Goal: Navigation & Orientation: Find specific page/section

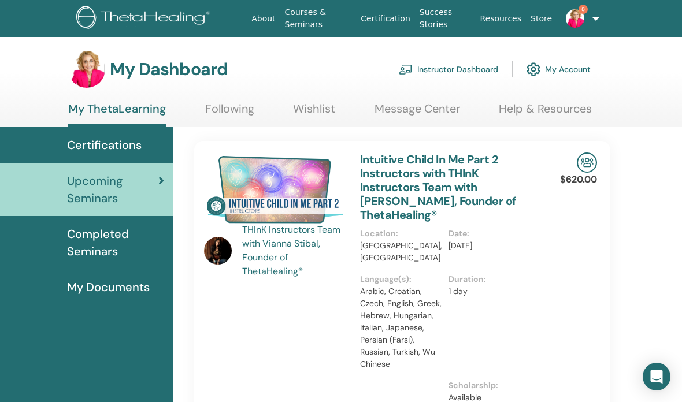
click at [437, 77] on link "Instructor Dashboard" at bounding box center [448, 69] width 99 height 25
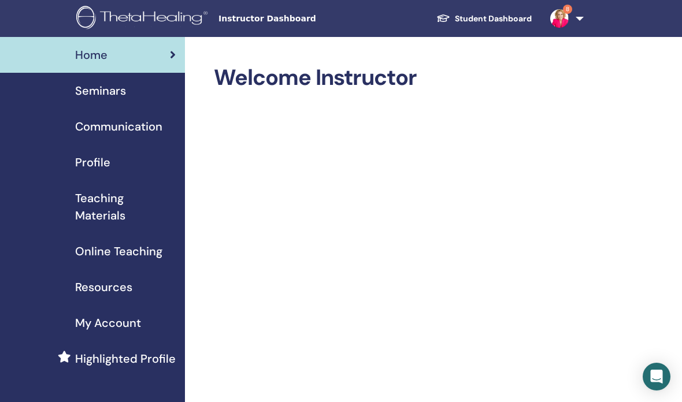
click at [92, 93] on span "Seminars" at bounding box center [100, 90] width 51 height 17
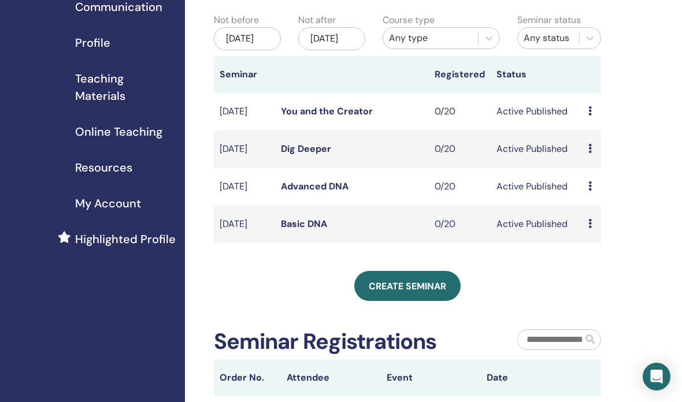
scroll to position [137, 0]
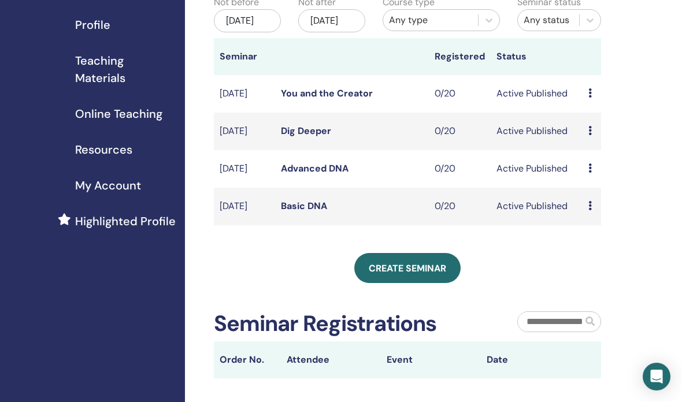
click at [593, 213] on div "Preview Edit Attendees Cancel" at bounding box center [591, 206] width 7 height 14
click at [608, 226] on link "Preview" at bounding box center [598, 228] width 33 height 12
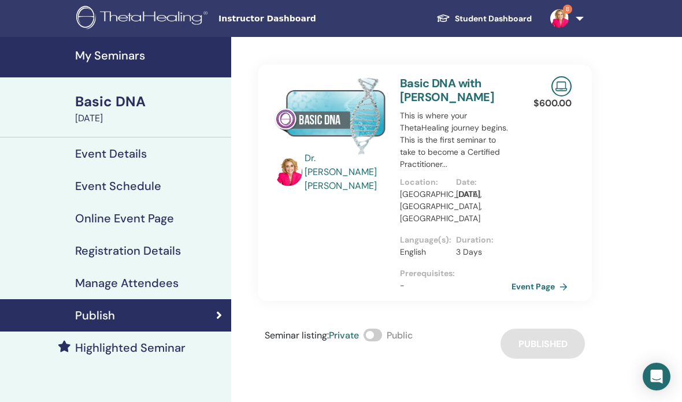
scroll to position [9, 0]
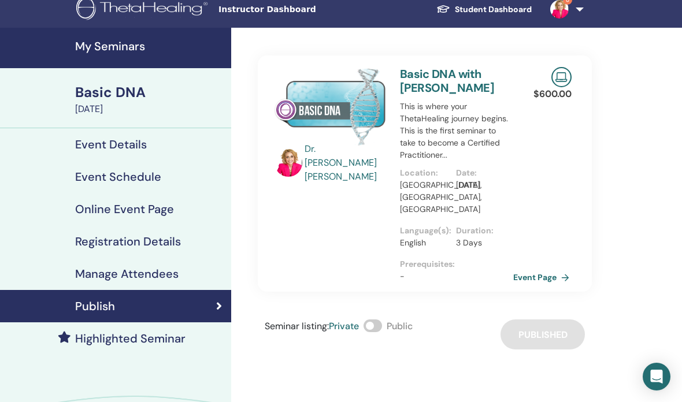
click at [546, 269] on link "Event Page" at bounding box center [543, 277] width 61 height 17
